Goal: Transaction & Acquisition: Register for event/course

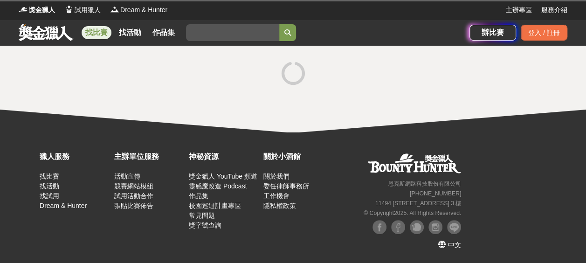
click at [402, 140] on div "獵人服務 找比賽 找活動 找試用 Dream & Hunter 主辦單位服務 活動宣傳 競賽網站模組 試用活動合作 張貼比賽佈告 神秘資源 獎金獵人 YouT…" at bounding box center [293, 197] width 586 height 131
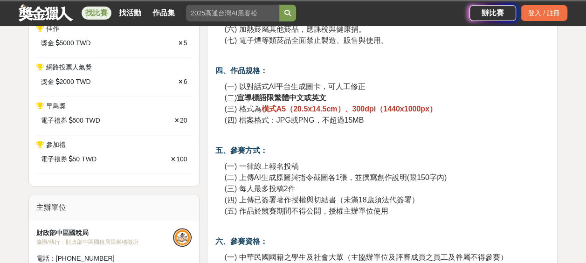
scroll to position [466, 0]
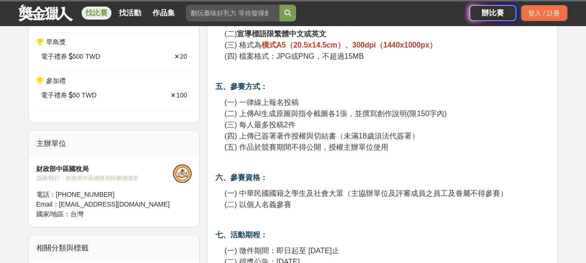
scroll to position [560, 0]
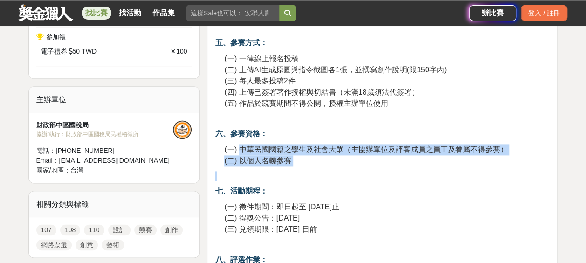
drag, startPoint x: 242, startPoint y: 148, endPoint x: 442, endPoint y: 171, distance: 201.4
drag, startPoint x: 442, startPoint y: 171, endPoint x: 334, endPoint y: 178, distance: 107.5
click at [338, 174] on p at bounding box center [382, 176] width 335 height 10
click at [285, 162] on span "(二) 以個人名義參賽" at bounding box center [257, 161] width 67 height 8
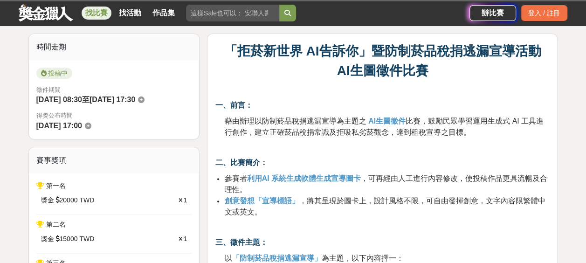
scroll to position [0, 0]
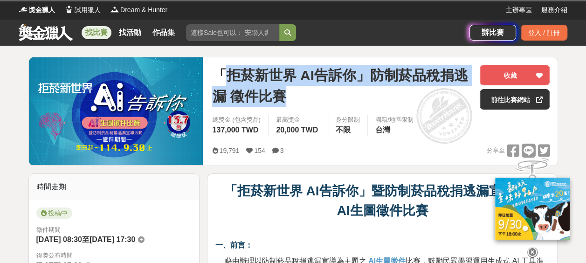
drag, startPoint x: 229, startPoint y: 75, endPoint x: 323, endPoint y: 104, distance: 98.8
click at [323, 104] on span "「拒菸新世界 AI告訴你」防制菸品稅捐逃漏 徵件比賽" at bounding box center [342, 86] width 260 height 42
drag, startPoint x: 323, startPoint y: 104, endPoint x: 309, endPoint y: 96, distance: 16.3
click at [309, 96] on span "「拒菸新世界 AI告訴你」防制菸品稅捐逃漏 徵件比賽" at bounding box center [342, 86] width 260 height 42
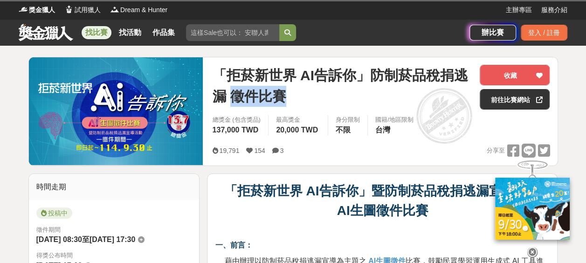
drag, startPoint x: 235, startPoint y: 95, endPoint x: 289, endPoint y: 98, distance: 53.7
click at [289, 98] on span "「拒菸新世界 AI告訴你」防制菸品稅捐逃漏 徵件比賽" at bounding box center [342, 86] width 260 height 42
drag, startPoint x: 289, startPoint y: 98, endPoint x: 278, endPoint y: 95, distance: 10.8
click at [278, 95] on span "「拒菸新世界 AI告訴你」防制菸品稅捐逃漏 徵件比賽" at bounding box center [342, 86] width 260 height 42
click at [268, 94] on span "「拒菸新世界 AI告訴你」防制菸品稅捐逃漏 徵件比賽" at bounding box center [342, 86] width 260 height 42
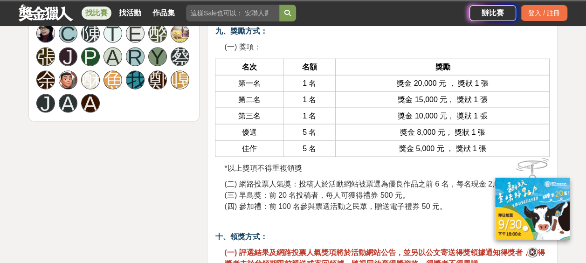
scroll to position [980, 0]
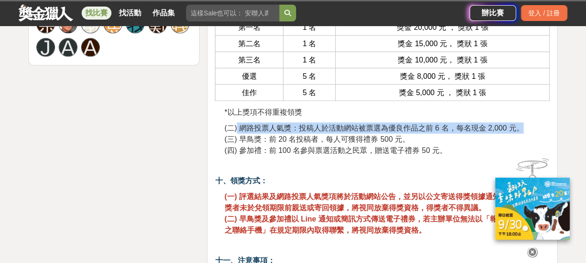
drag, startPoint x: 238, startPoint y: 126, endPoint x: 526, endPoint y: 128, distance: 287.8
click at [526, 128] on p "(二) 網路投票人氣獎：投稿人於活動網站被票選為優良作品之前 6 名，每名現金 2,000 元。 (三) 早鳥獎：前 20 名投稿者，每人可獲得禮券 500 …" at bounding box center [387, 140] width 326 height 34
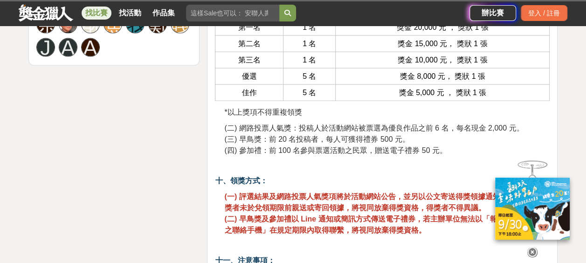
click at [420, 142] on p "(二) 網路投票人氣獎：投稿人於活動網站被票選為優良作品之前 6 名，每名現金 2,000 元。 (三) 早鳥獎：前 20 名投稿者，每人可獲得禮券 500 …" at bounding box center [387, 140] width 326 height 34
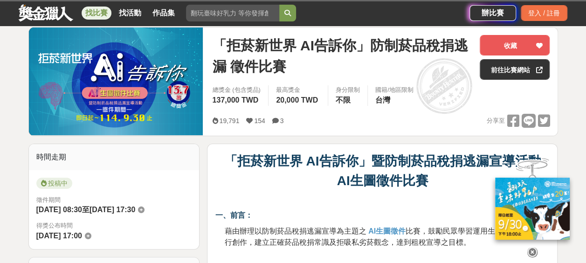
scroll to position [0, 0]
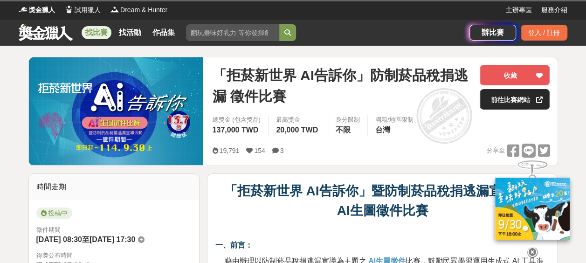
click at [503, 105] on link "前往比賽網站" at bounding box center [515, 99] width 70 height 21
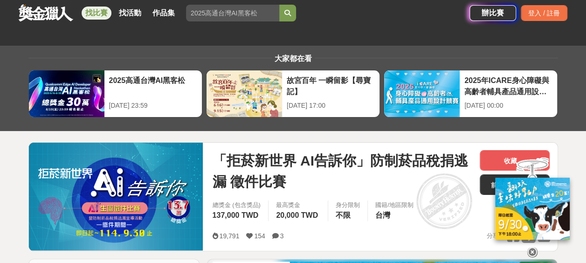
scroll to position [93, 0]
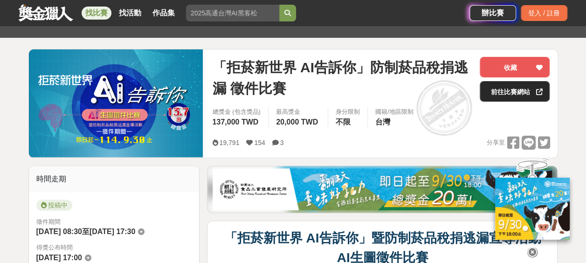
click at [508, 91] on link "前往比賽網站" at bounding box center [515, 91] width 70 height 21
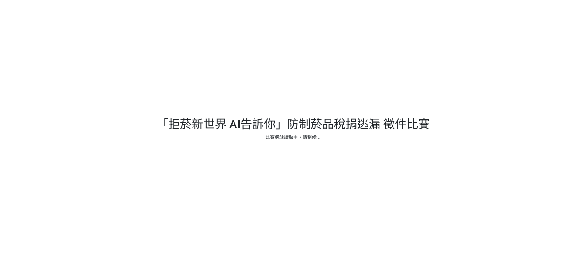
click at [260, 128] on div at bounding box center [293, 131] width 586 height 263
drag, startPoint x: 177, startPoint y: 124, endPoint x: 418, endPoint y: 126, distance: 241.2
click at [418, 126] on div at bounding box center [293, 131] width 586 height 263
click at [299, 141] on div at bounding box center [293, 131] width 586 height 263
